Goal: Task Accomplishment & Management: Complete application form

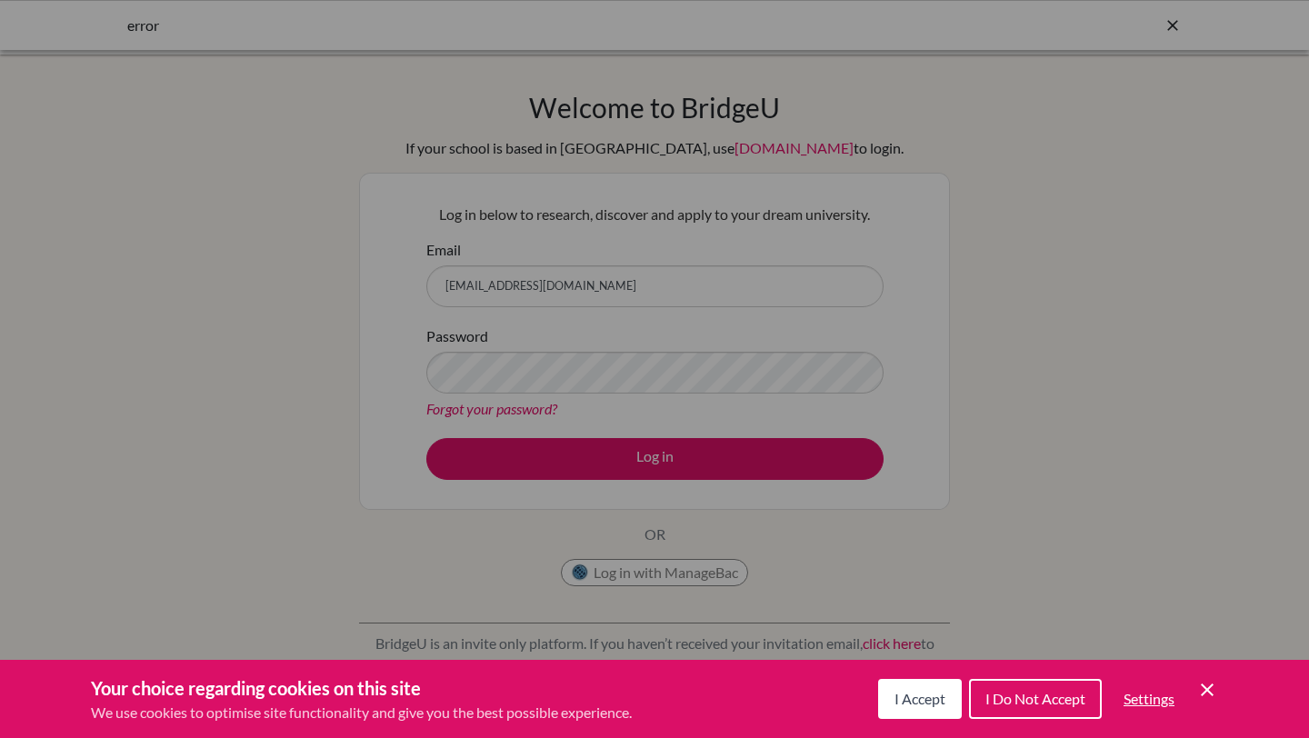
click at [659, 470] on div "Cookie Preferences" at bounding box center [654, 369] width 1309 height 738
click at [895, 693] on span "I Accept" at bounding box center [920, 698] width 51 height 17
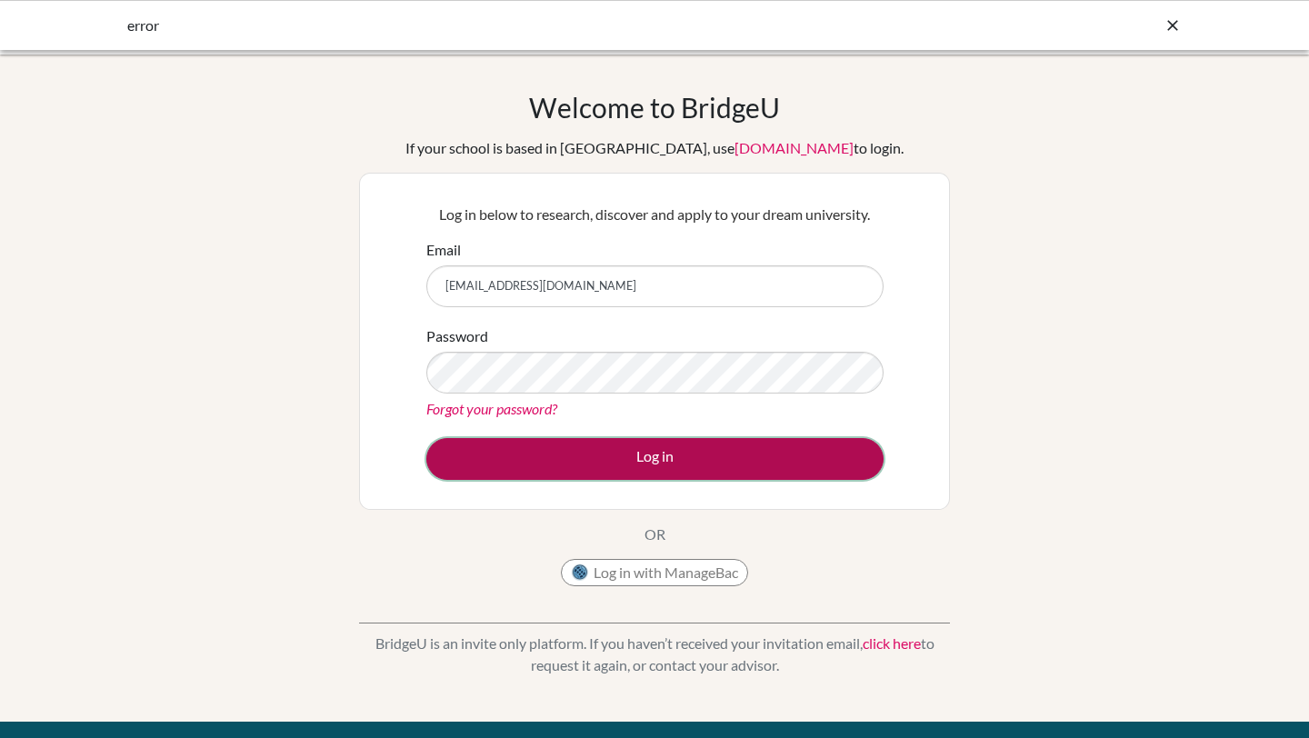
click at [711, 455] on button "Log in" at bounding box center [654, 459] width 457 height 42
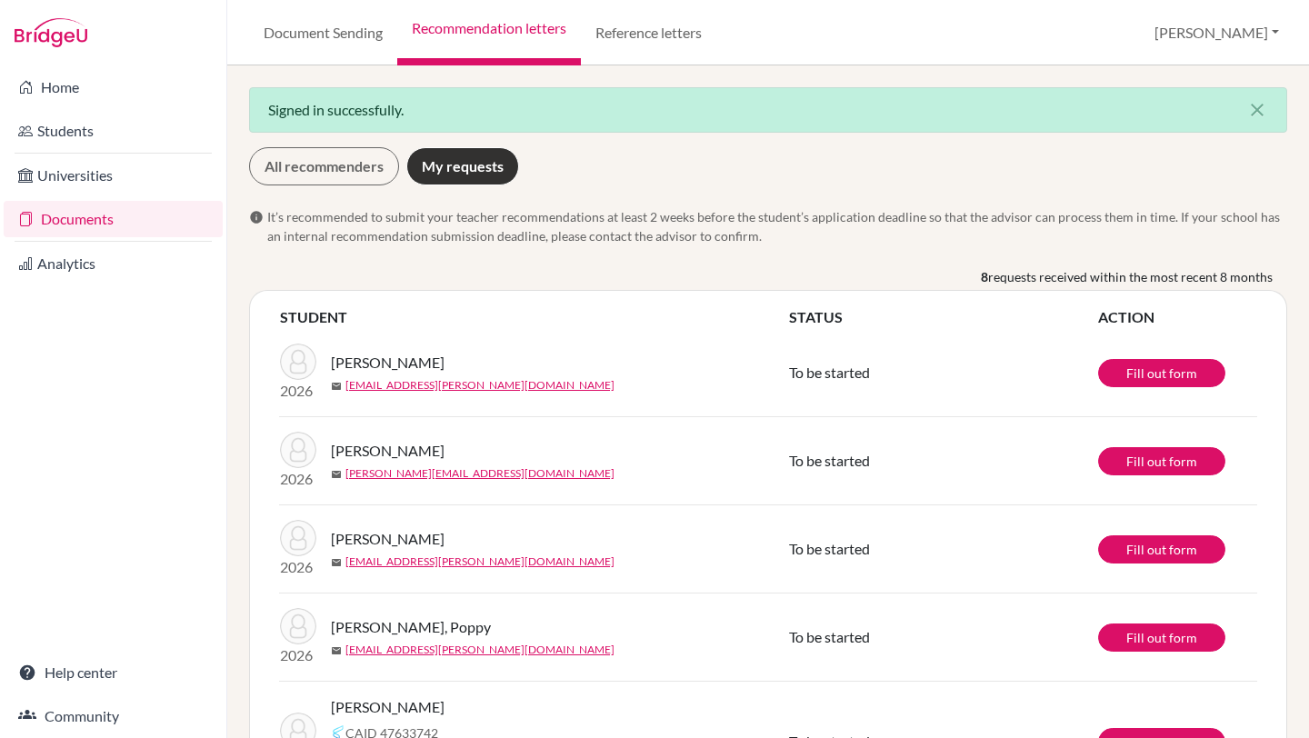
click at [366, 358] on span "[PERSON_NAME]" at bounding box center [388, 363] width 114 height 22
click at [1161, 371] on link "Fill out form" at bounding box center [1161, 373] width 127 height 28
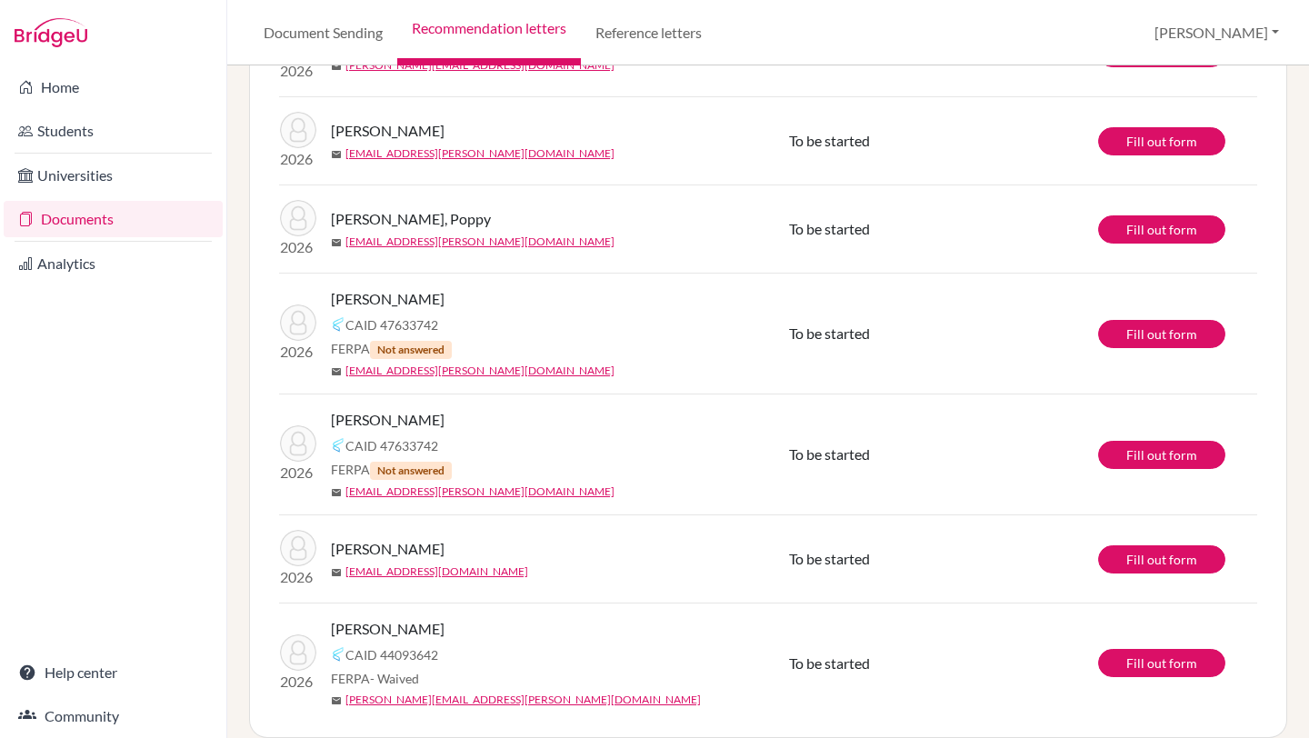
scroll to position [429, 0]
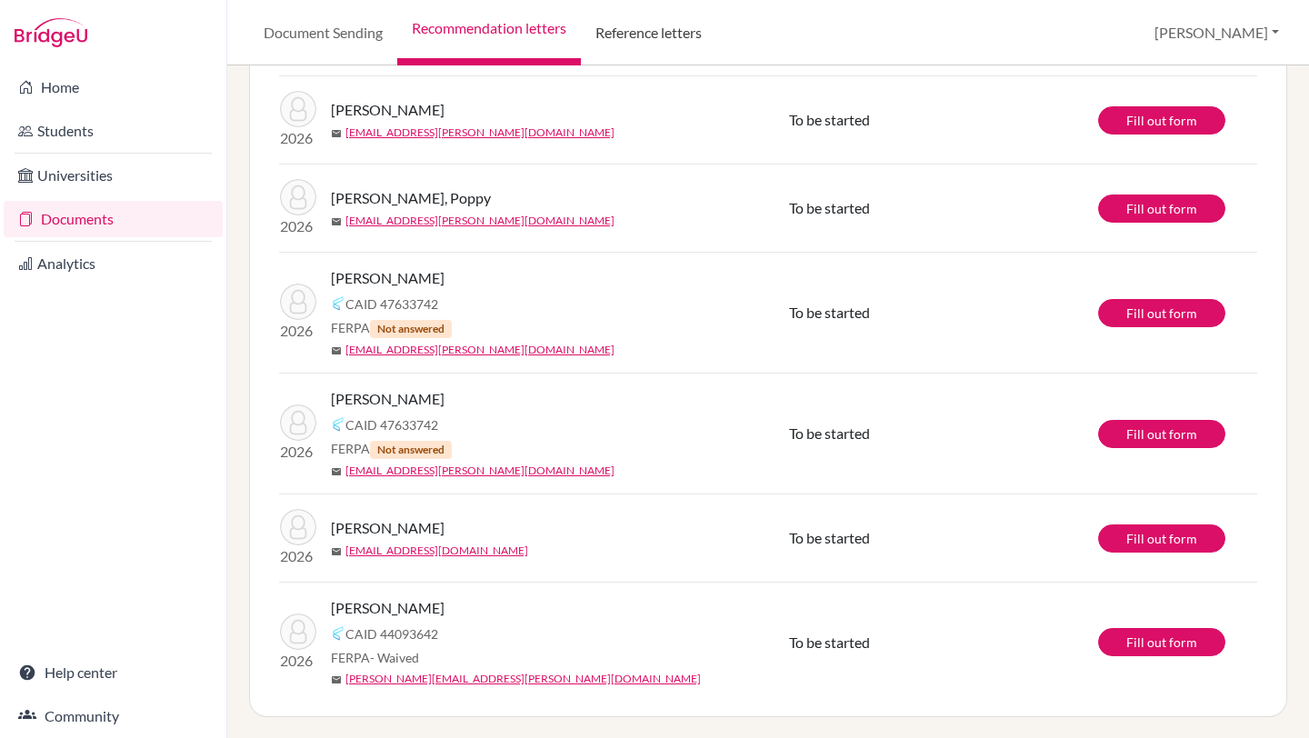
click at [677, 33] on link "Reference letters" at bounding box center [648, 32] width 135 height 65
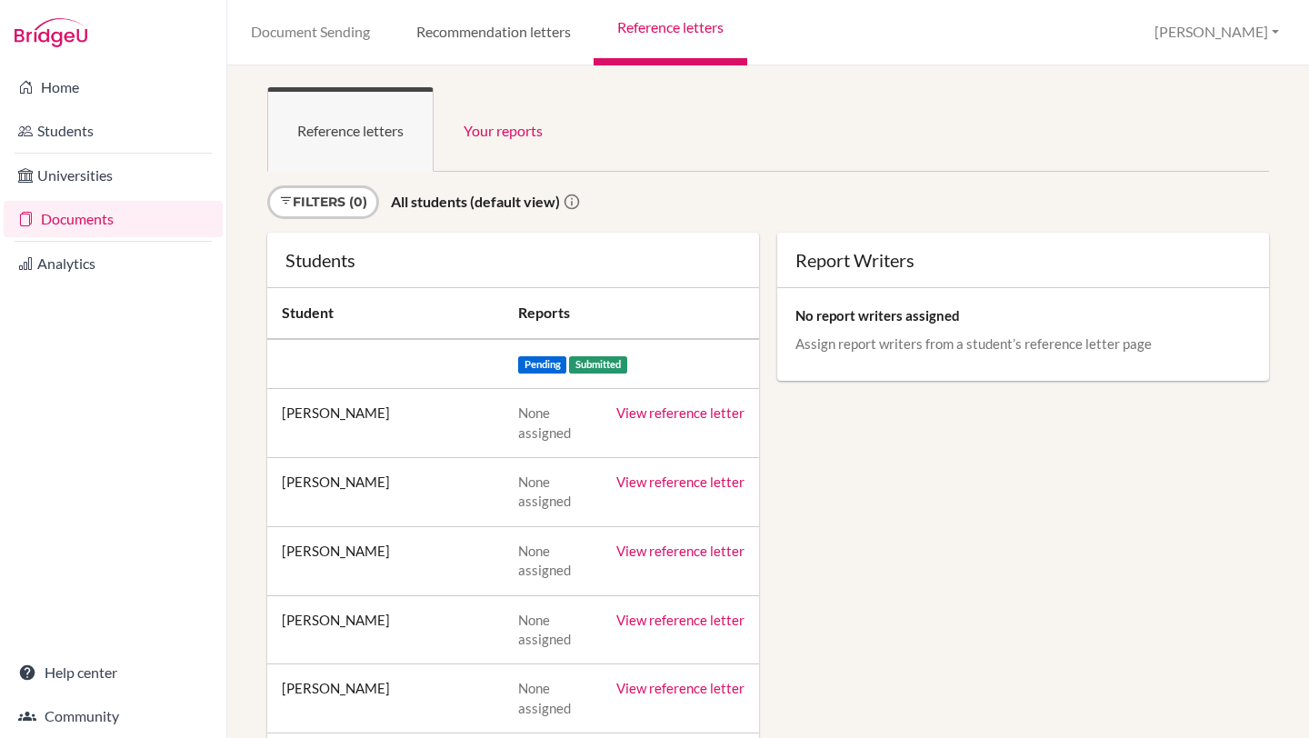
click at [533, 31] on link "Recommendation letters" at bounding box center [493, 32] width 201 height 65
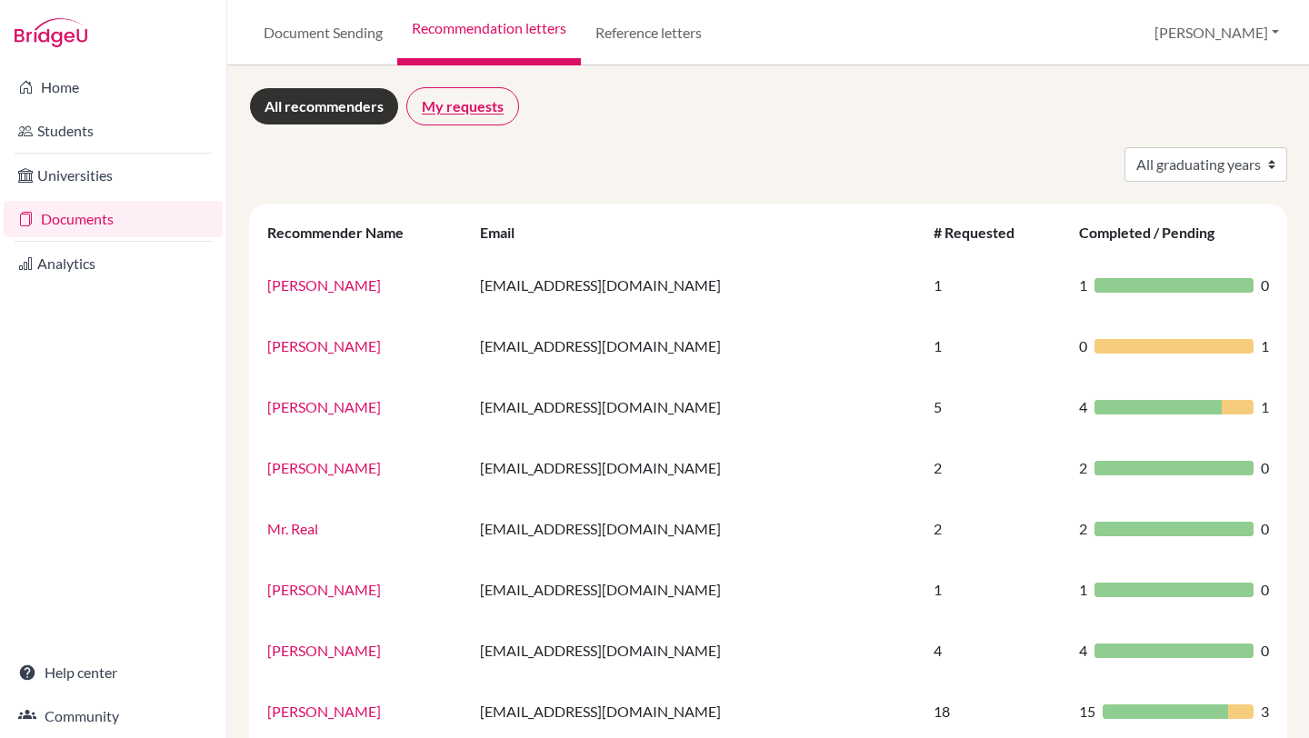
click at [462, 115] on link "My requests" at bounding box center [462, 106] width 113 height 38
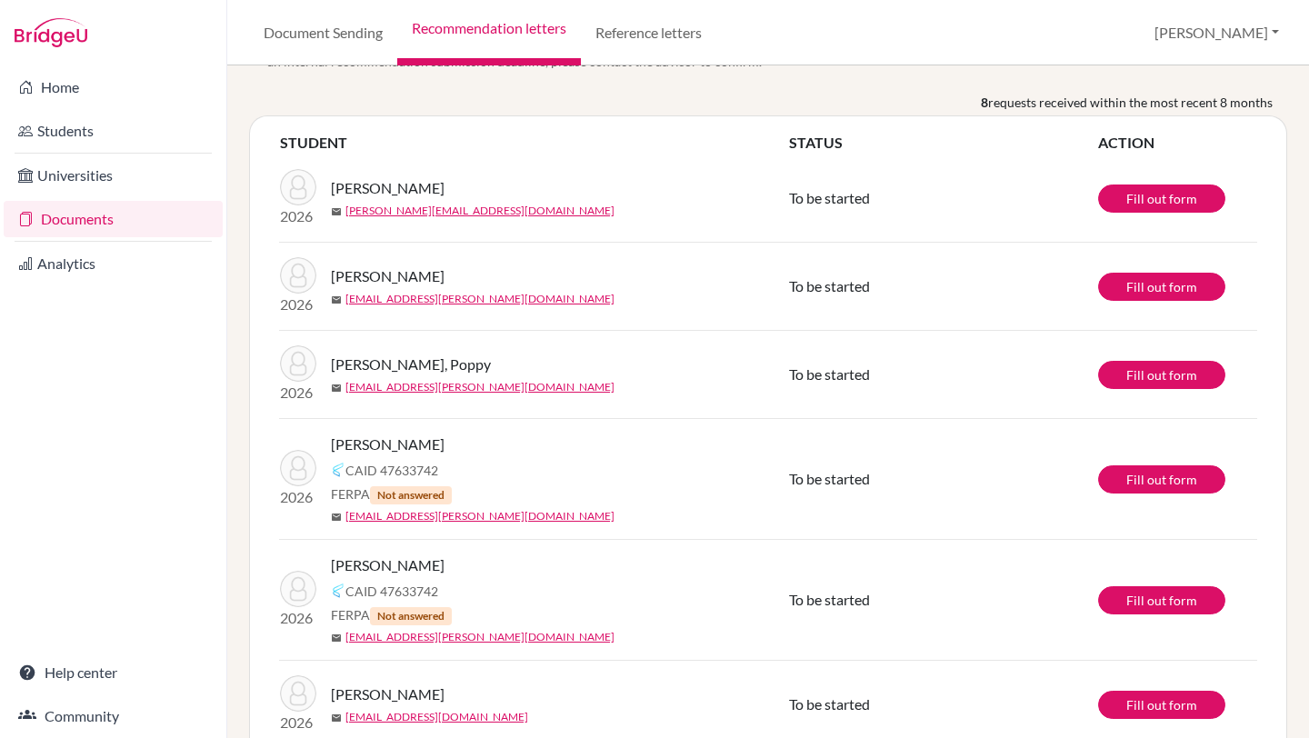
scroll to position [114, 0]
